Goal: Task Accomplishment & Management: Manage account settings

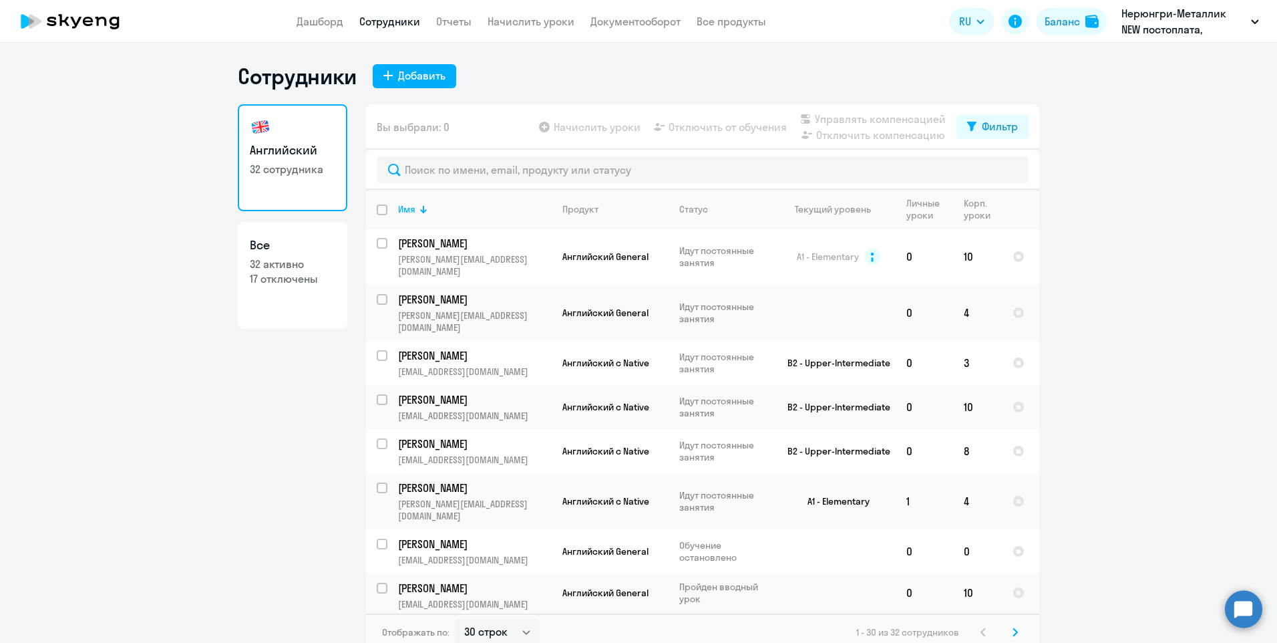
select select "30"
click at [529, 17] on link "Начислить уроки" at bounding box center [531, 21] width 87 height 13
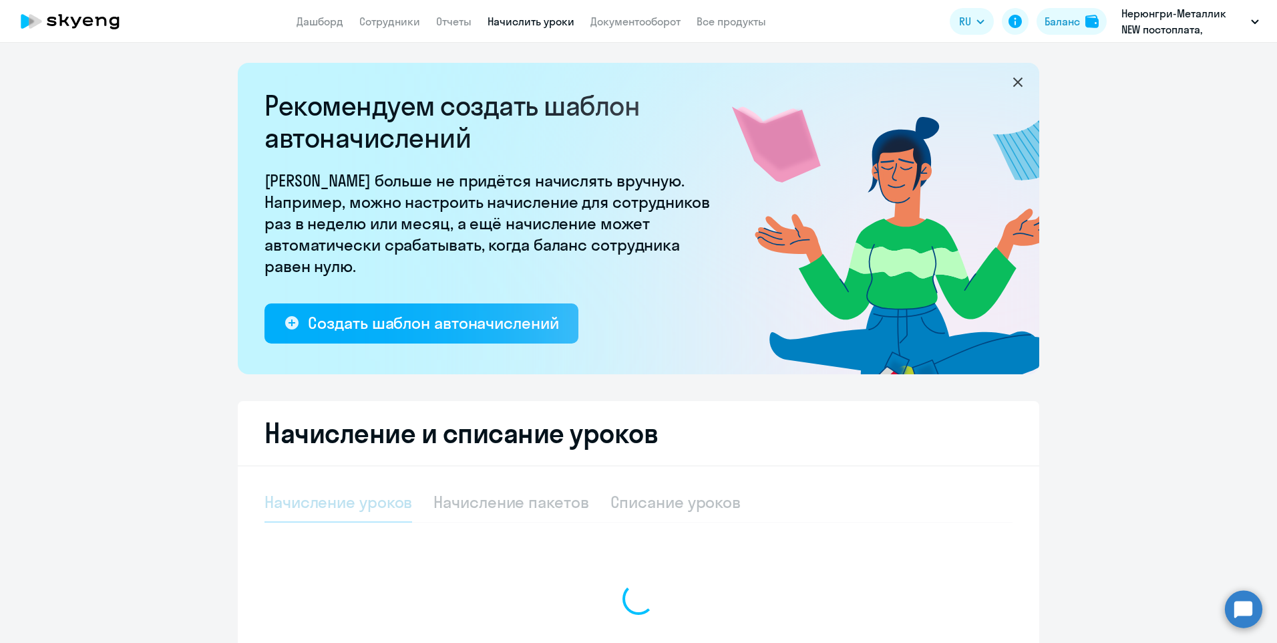
select select "10"
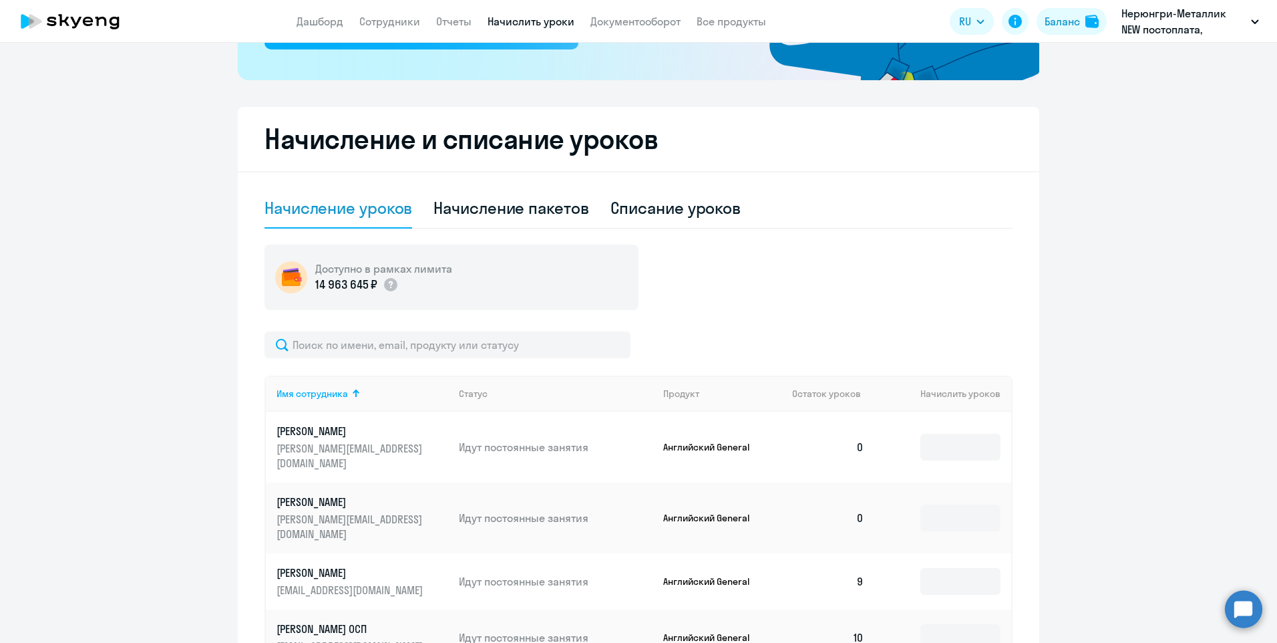
scroll to position [334, 0]
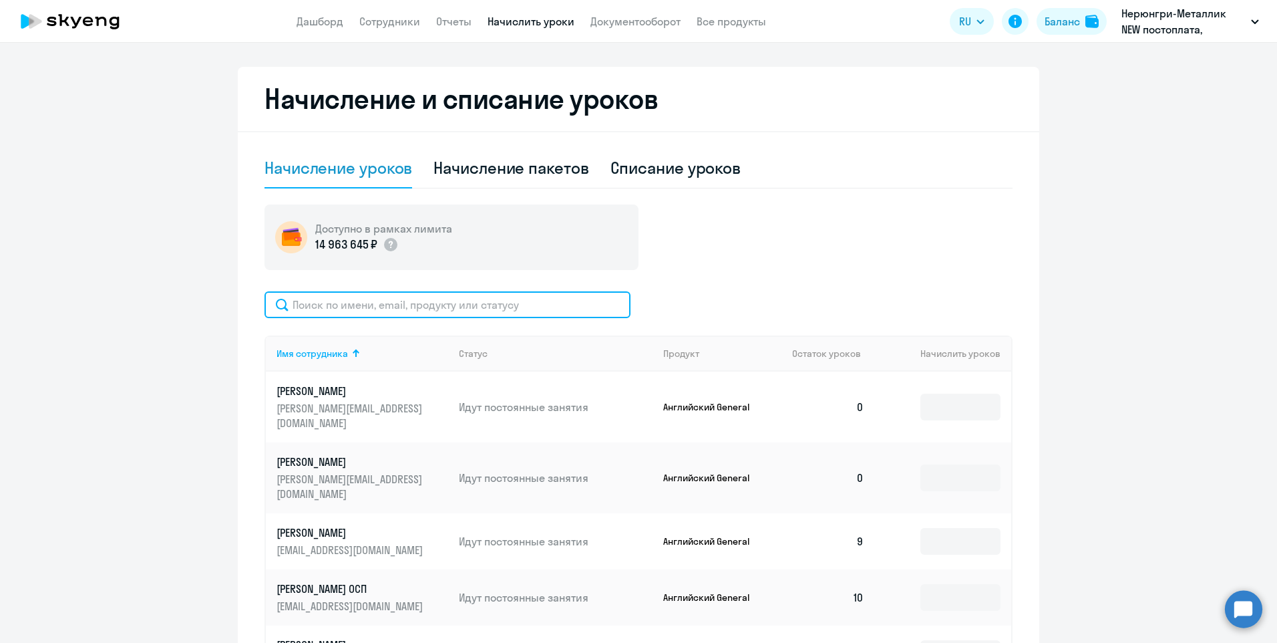
click at [448, 301] on input "text" at bounding box center [448, 304] width 366 height 27
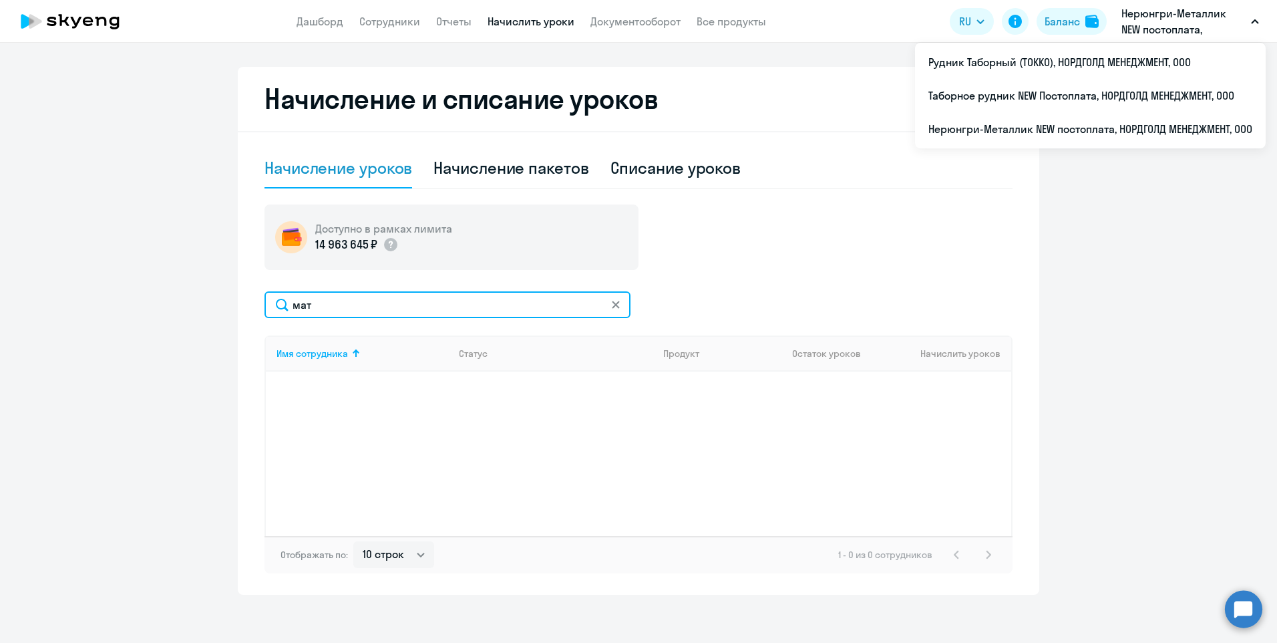
type input "мат"
click at [1162, 22] on p "Нерюнгри-Металлик NEW постоплата, НОРДГОЛД МЕНЕДЖМЕНТ, ООО" at bounding box center [1183, 21] width 124 height 32
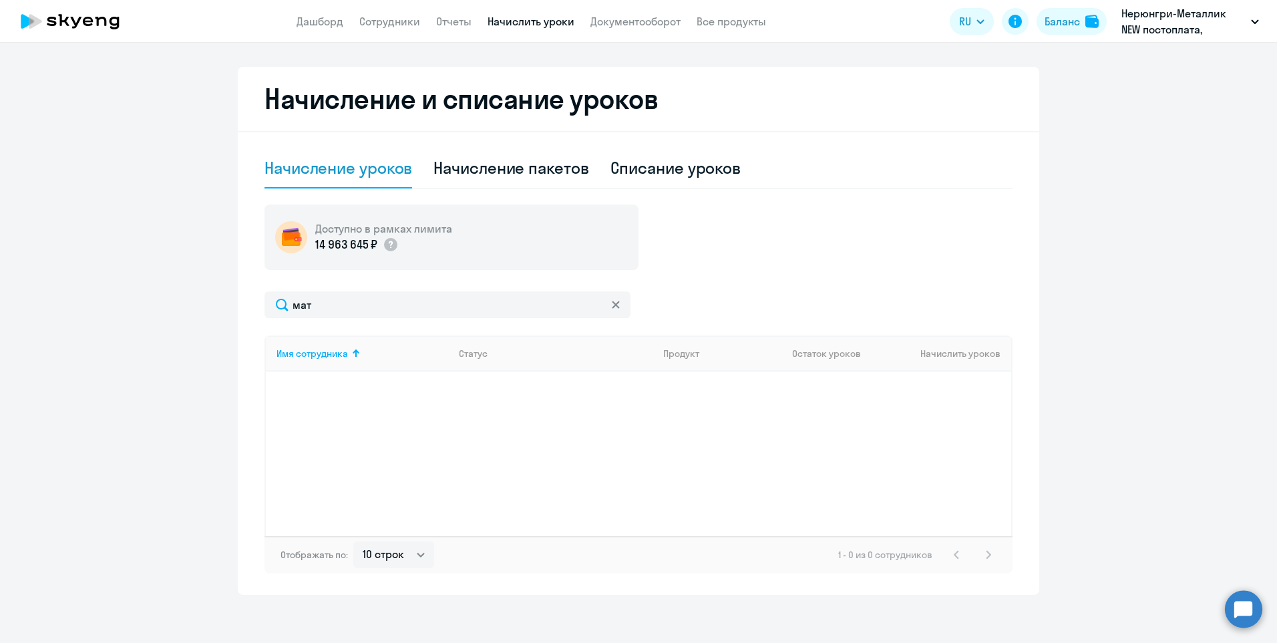
click at [1162, 22] on p "Нерюнгри-Металлик NEW постоплата, НОРДГОЛД МЕНЕДЖМЕНТ, ООО" at bounding box center [1183, 21] width 124 height 32
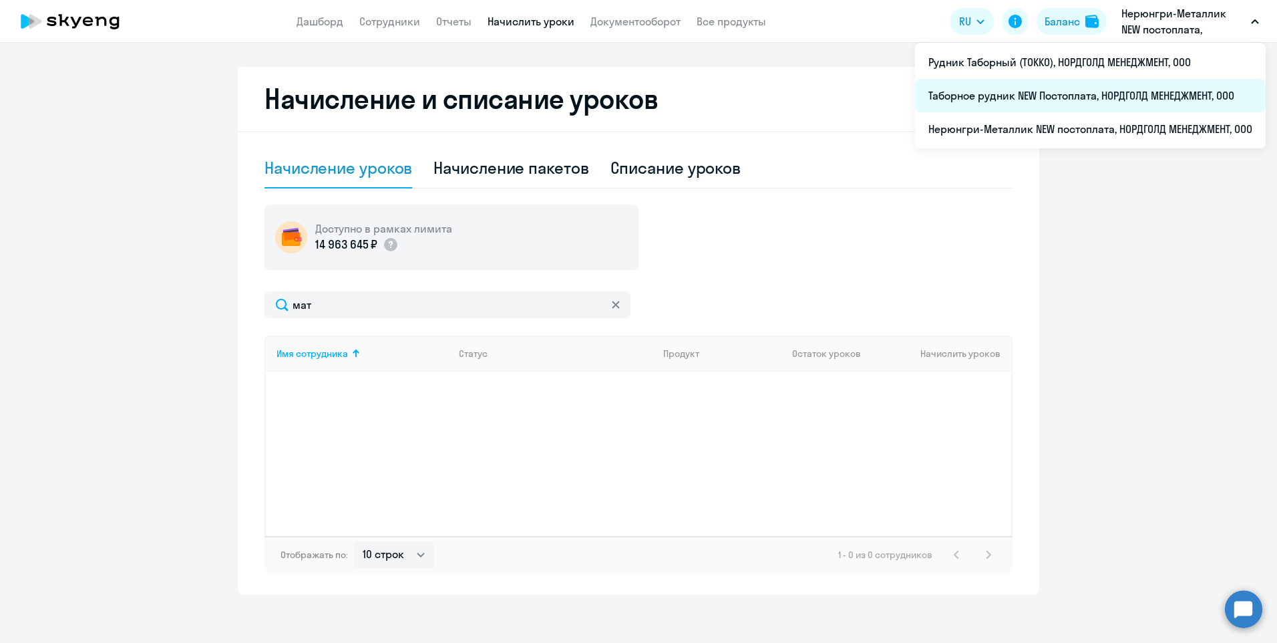
click at [1025, 87] on li "Таборное рудник NEW Постоплата, НОРДГОЛД МЕНЕДЖМЕНТ, ООО" at bounding box center [1090, 95] width 351 height 33
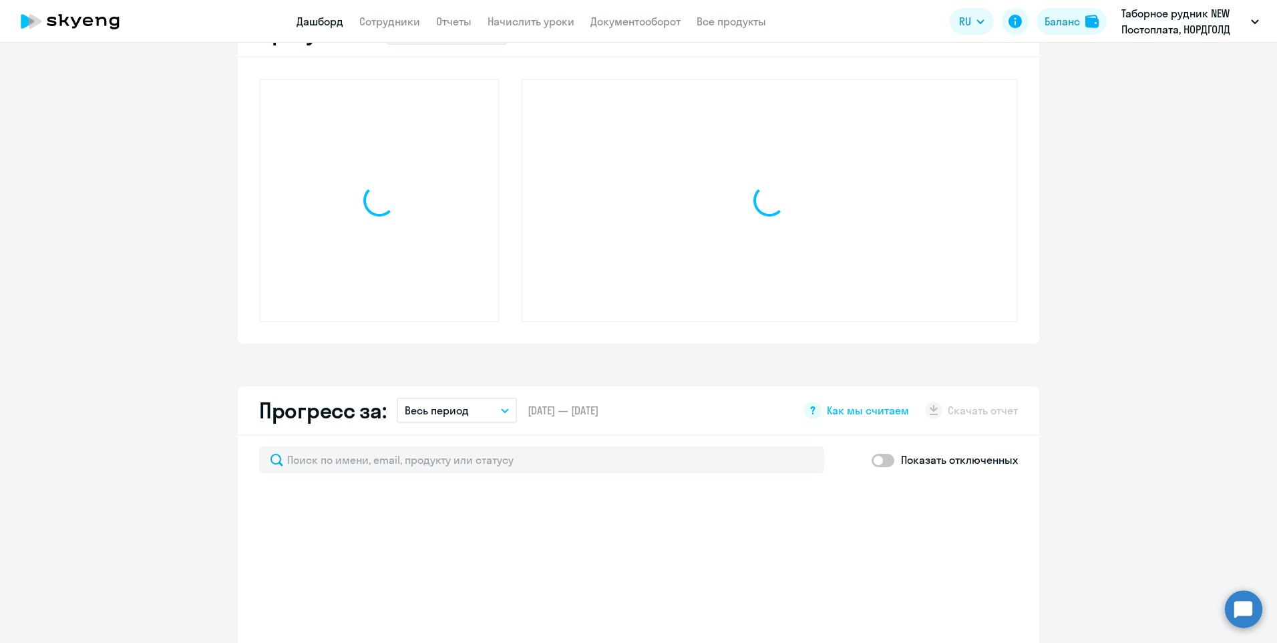
scroll to position [427, 0]
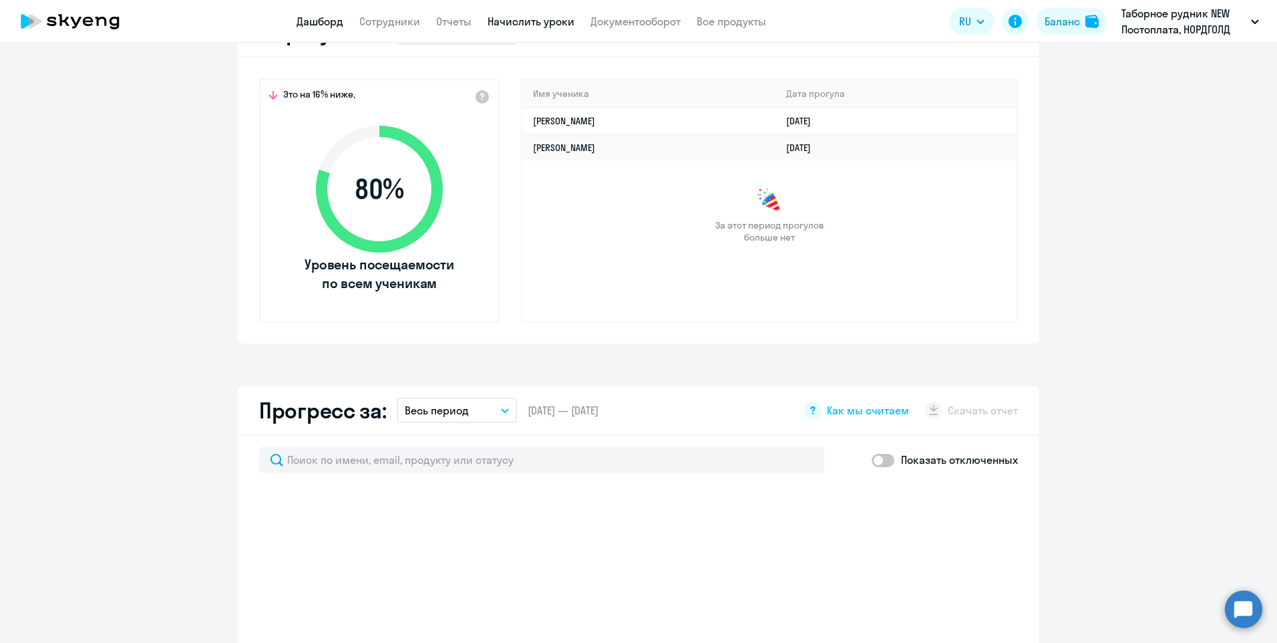
select select "30"
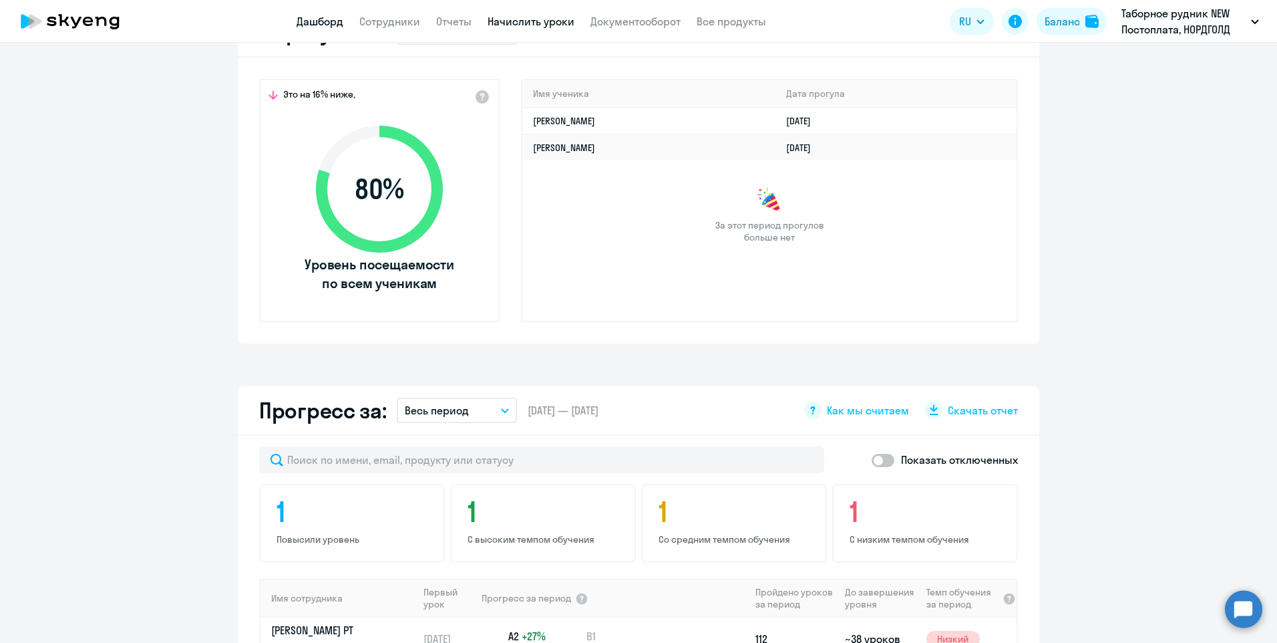
click at [560, 17] on link "Начислить уроки" at bounding box center [531, 21] width 87 height 13
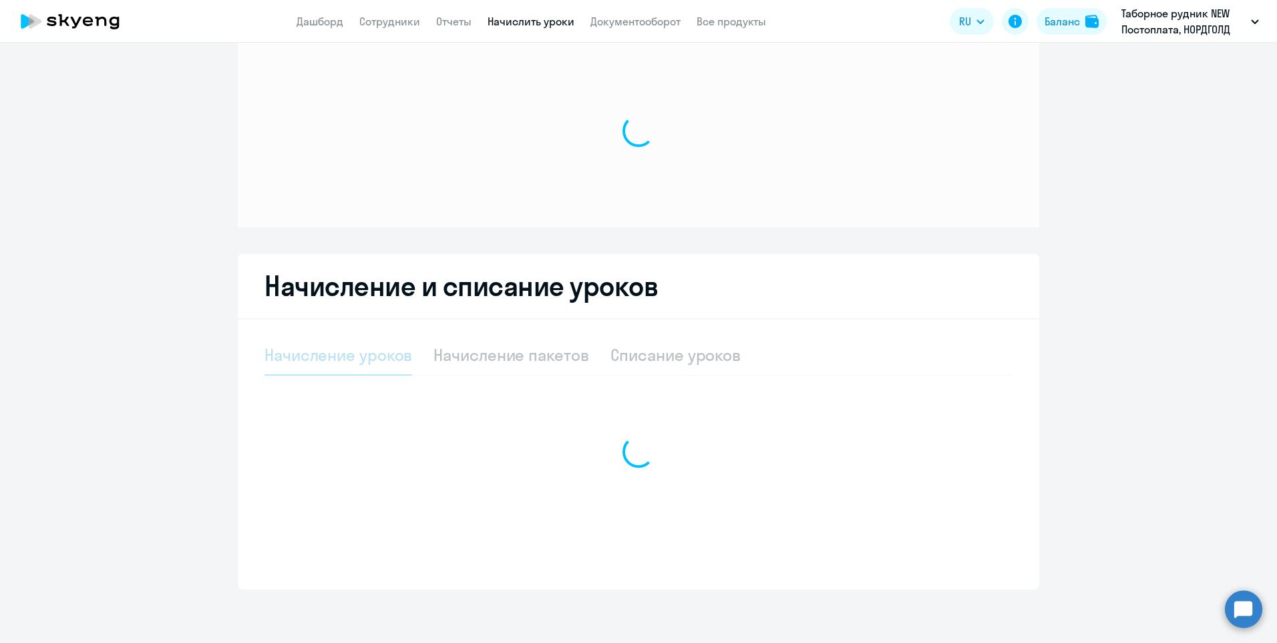
select select "10"
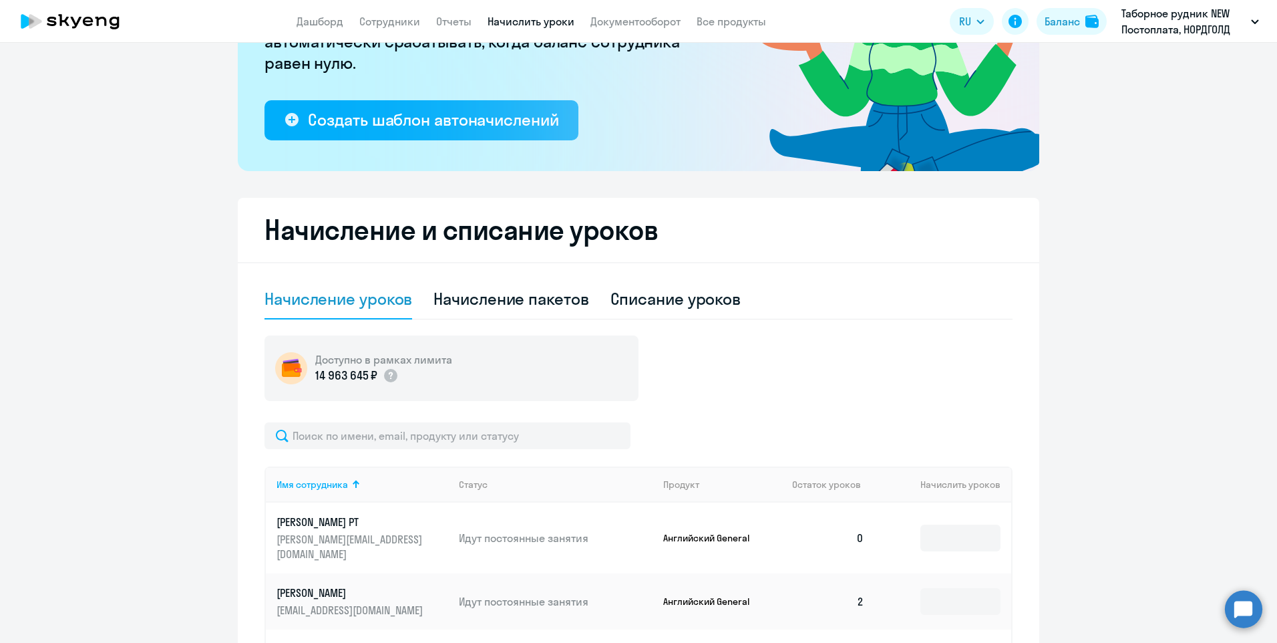
scroll to position [295, 0]
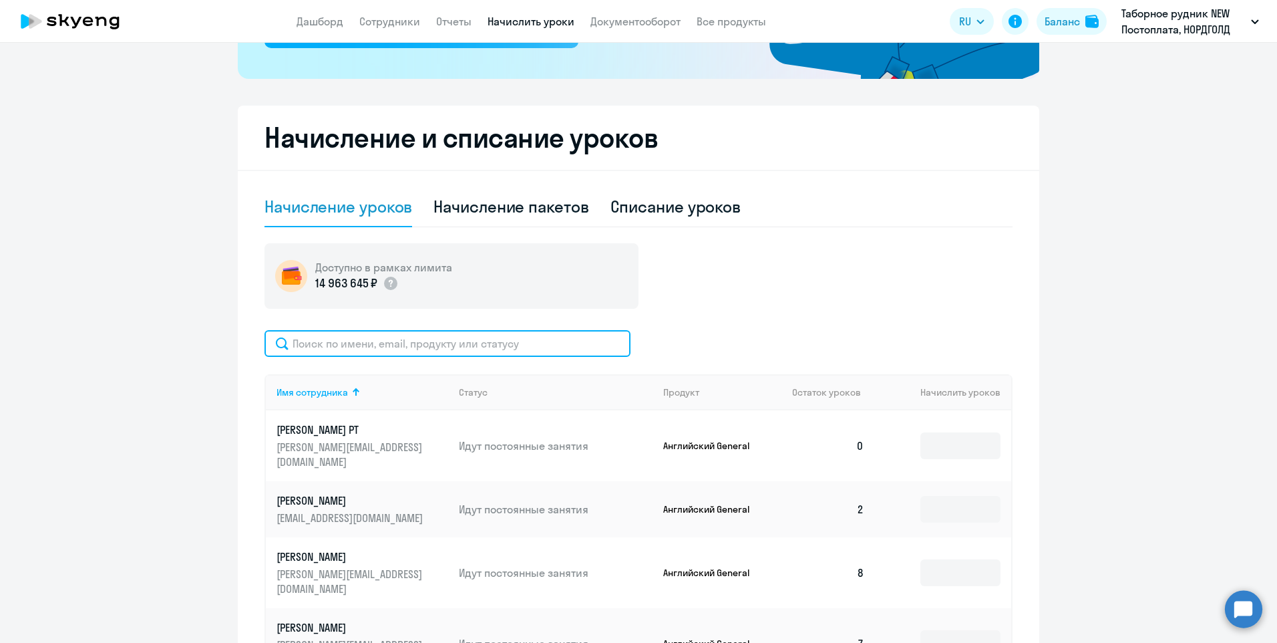
click at [440, 345] on input "text" at bounding box center [448, 343] width 366 height 27
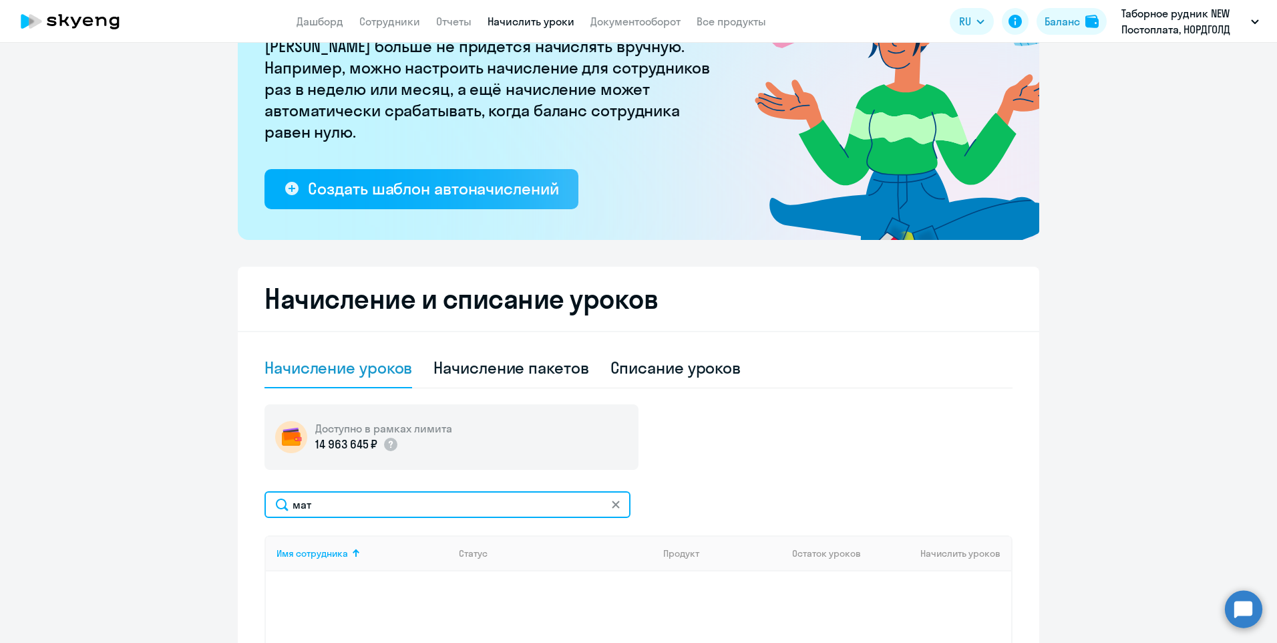
scroll to position [95, 0]
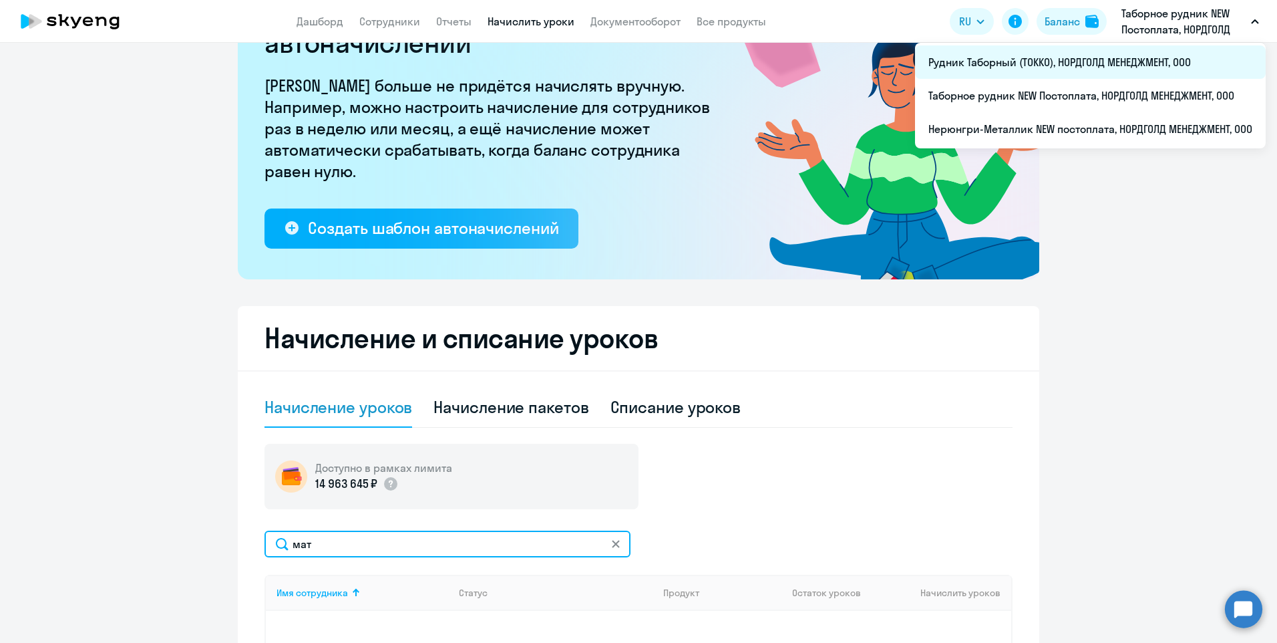
type input "мат"
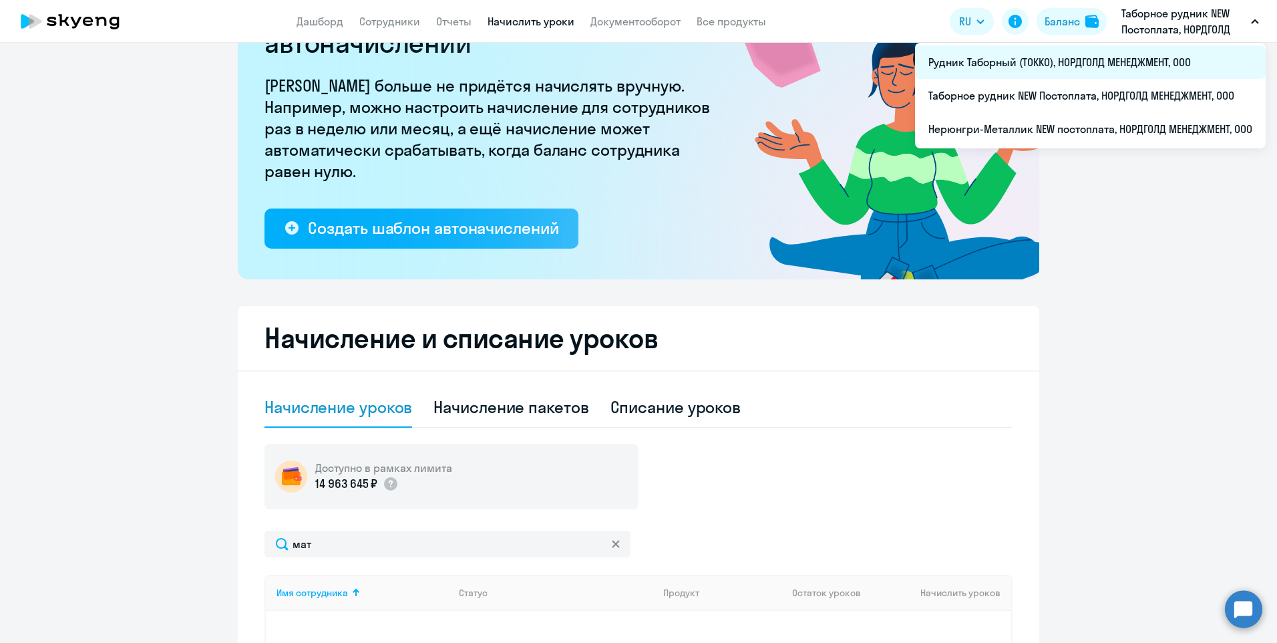
click at [1027, 63] on li "Рудник Таборный (ТОККО), НОРДГОЛД МЕНЕДЖМЕНТ, ООО" at bounding box center [1090, 61] width 351 height 33
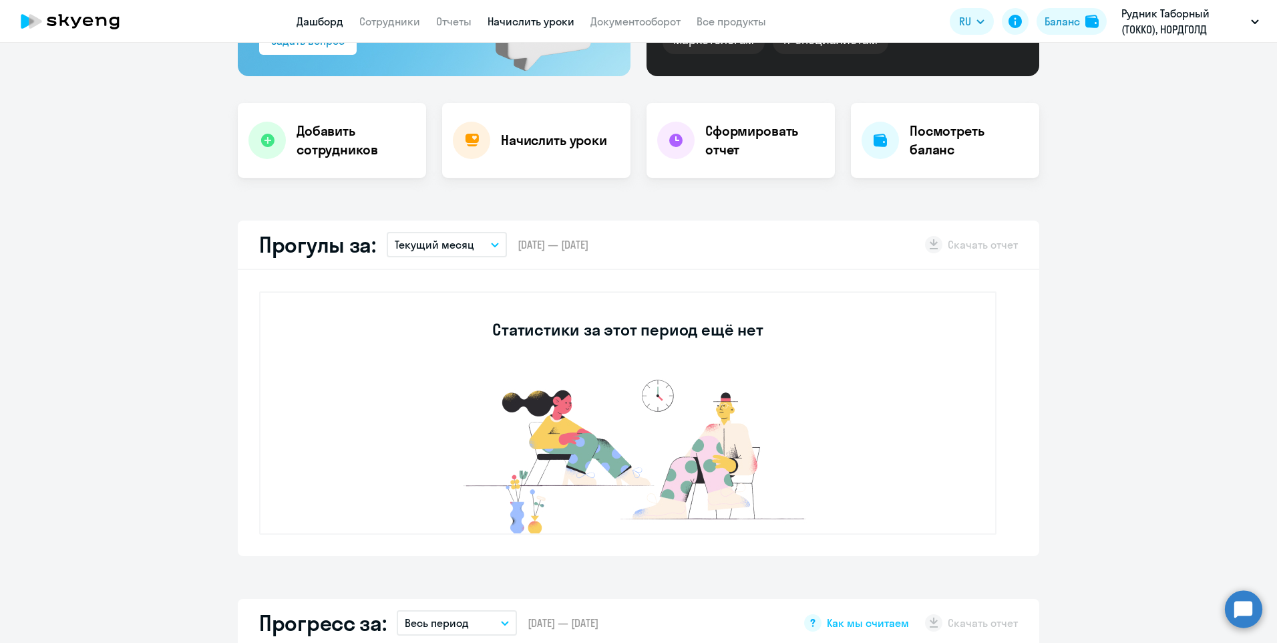
click at [552, 23] on link "Начислить уроки" at bounding box center [531, 21] width 87 height 13
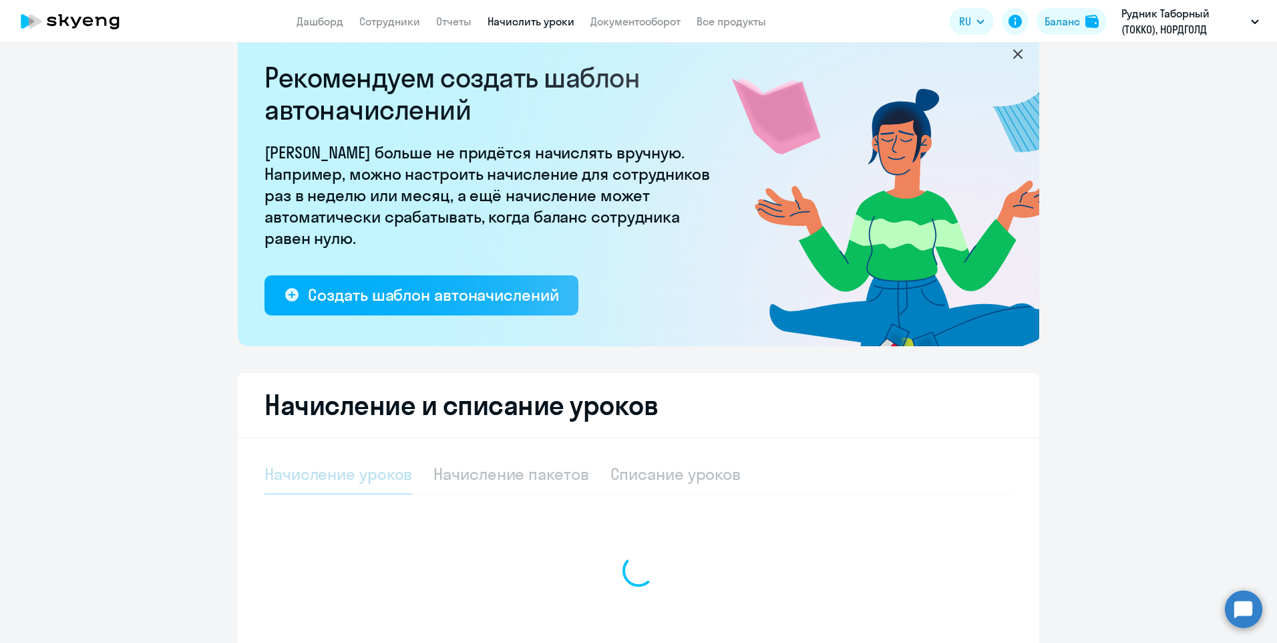
select select "10"
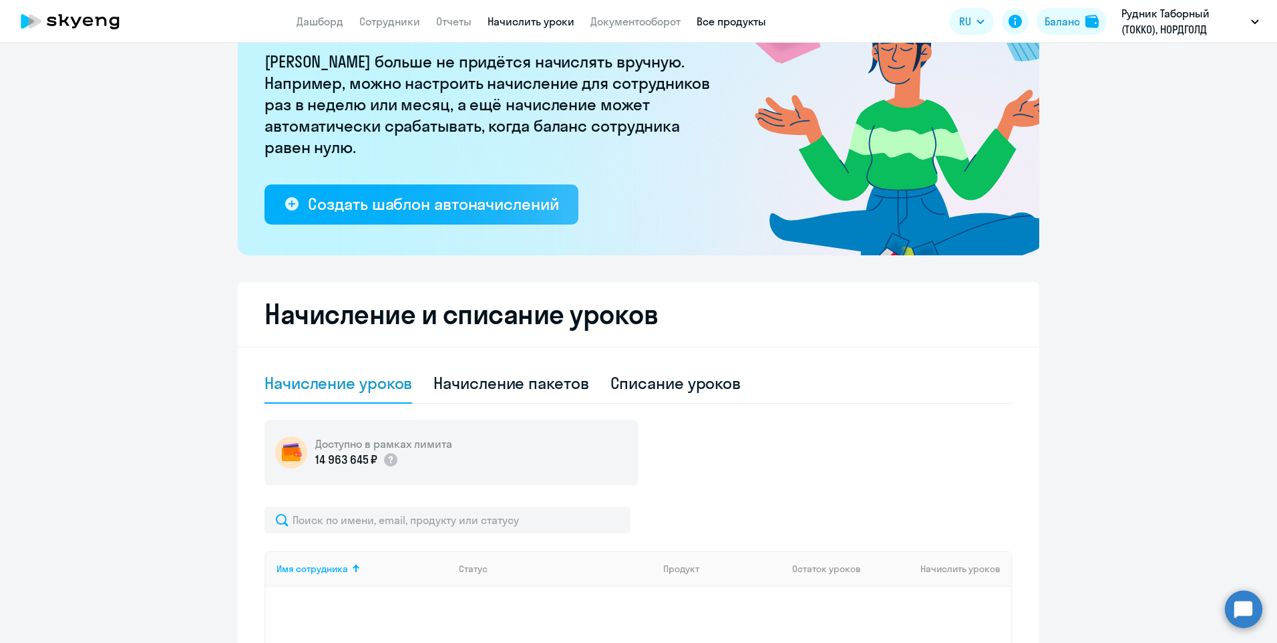
scroll to position [95, 0]
